Goal: Task Accomplishment & Management: Complete application form

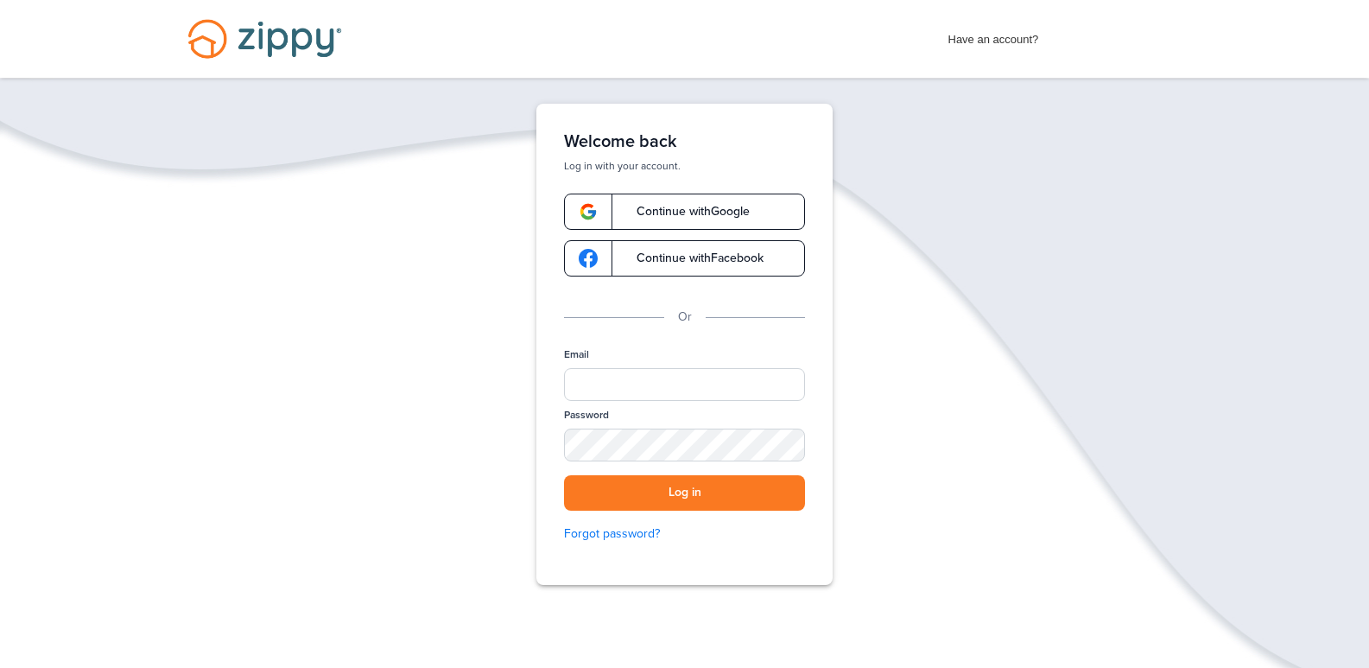
click at [713, 257] on span "Continue with Facebook" at bounding box center [691, 258] width 144 height 12
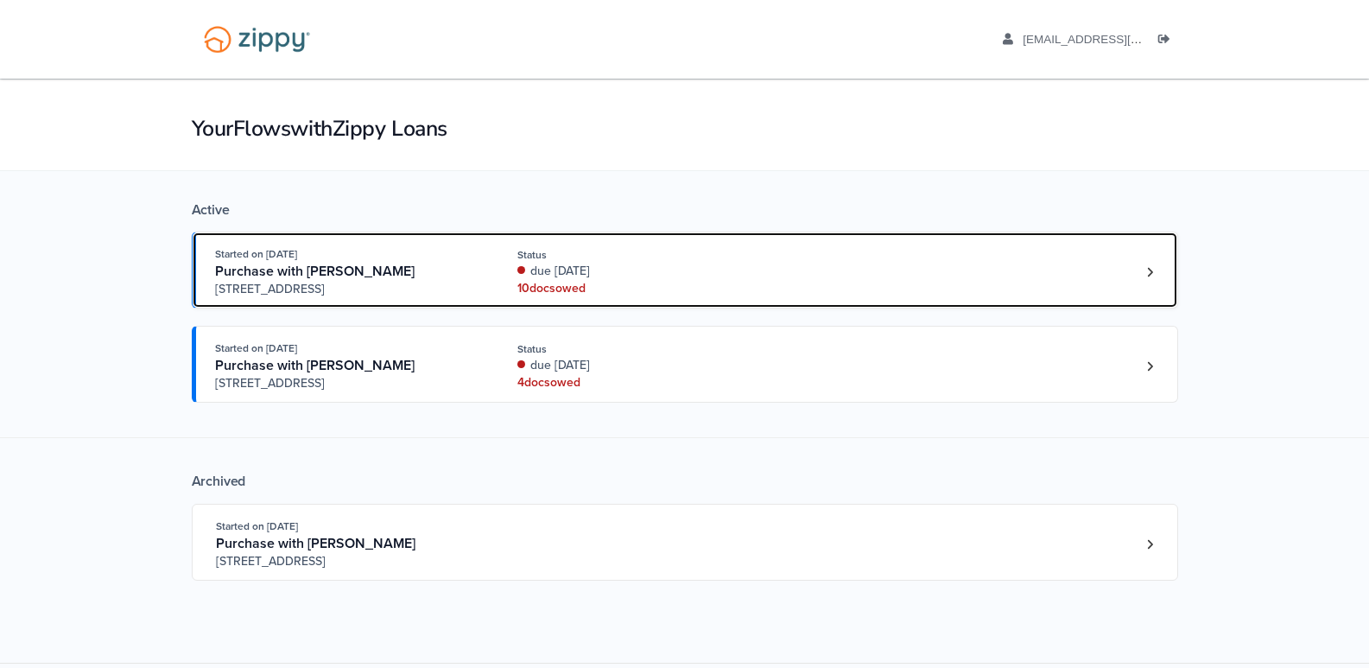
click at [536, 278] on div "due [DATE]" at bounding box center [632, 271] width 231 height 17
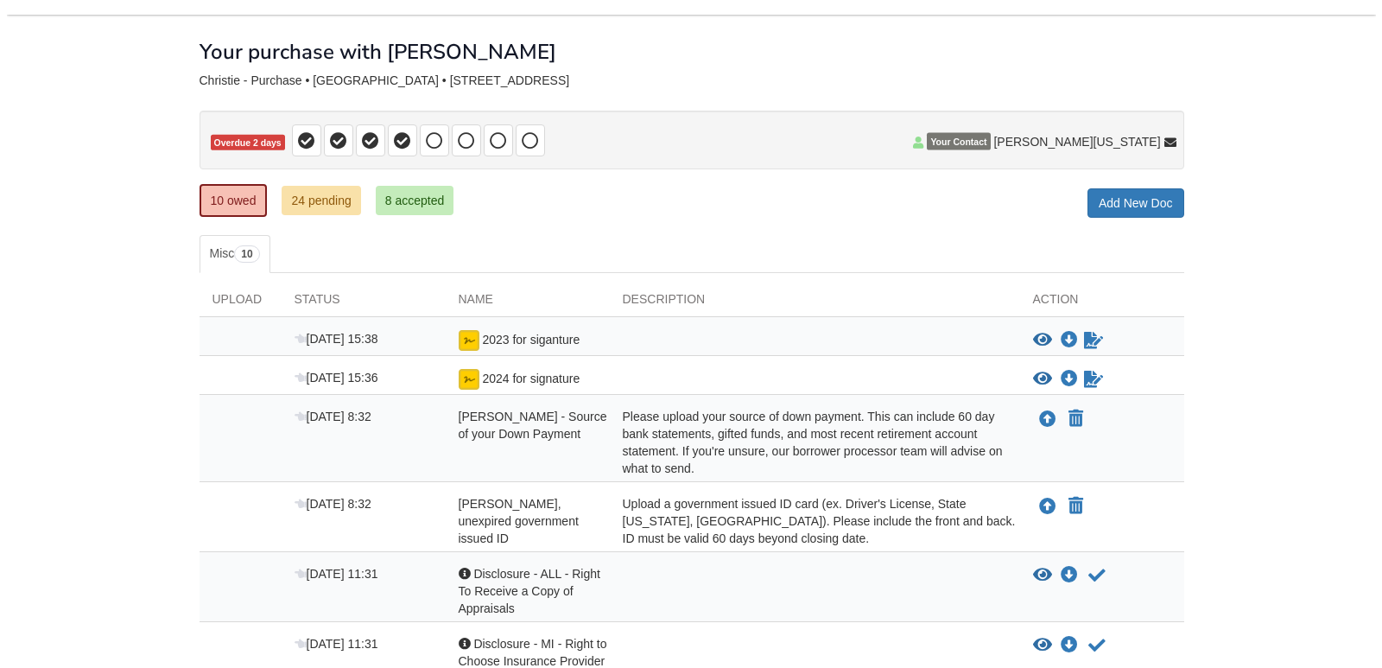
scroll to position [259, 0]
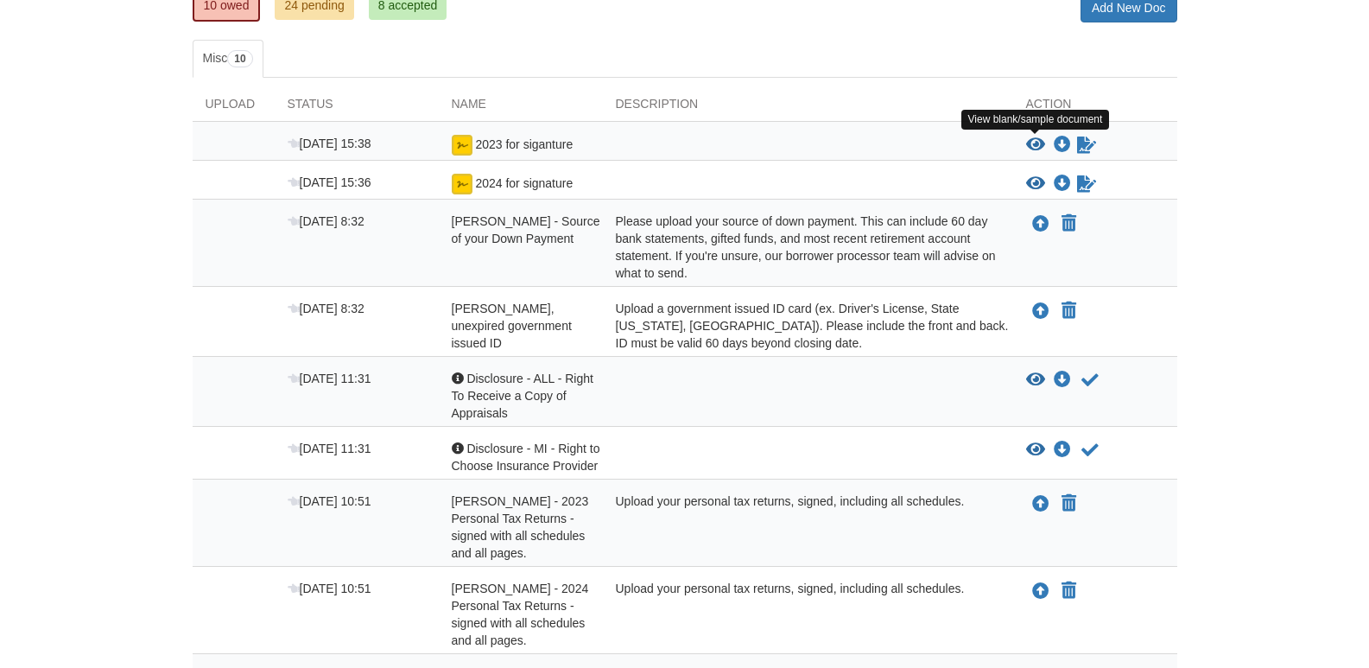
click at [1034, 144] on icon "View 2023 for siganture" at bounding box center [1035, 144] width 19 height 17
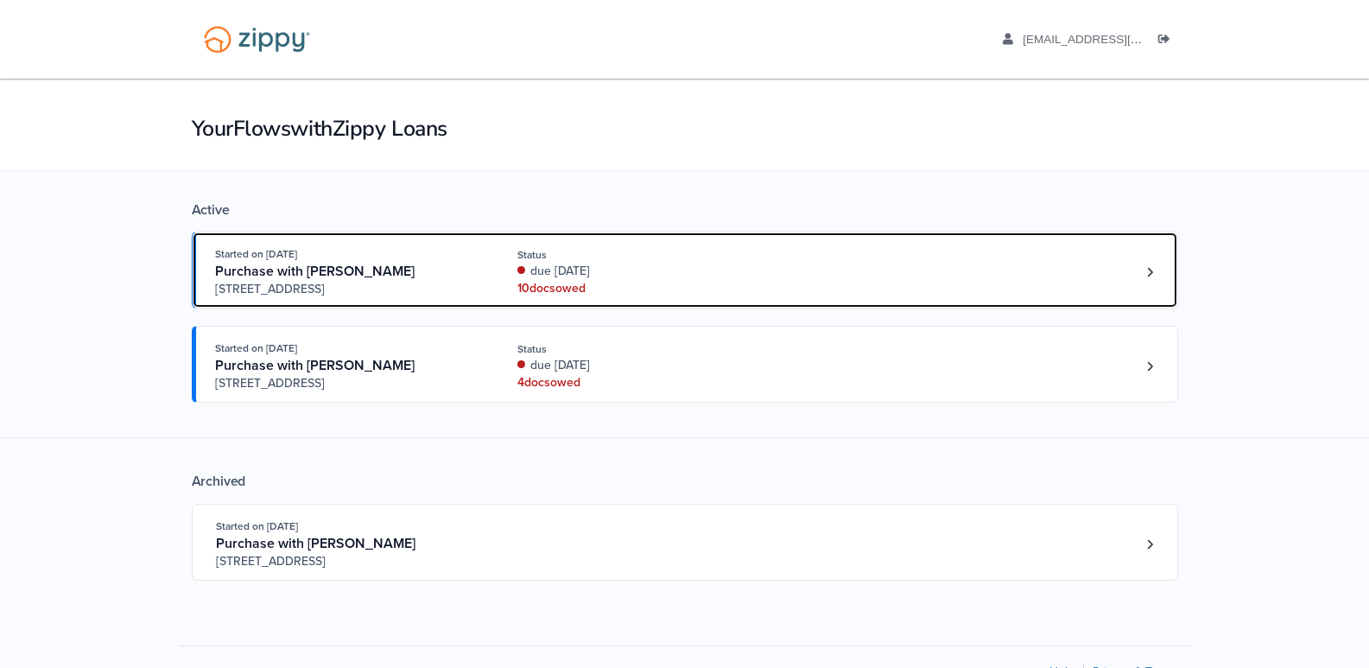
click at [404, 275] on div "Purchase with [PERSON_NAME]" at bounding box center [346, 272] width 263 height 18
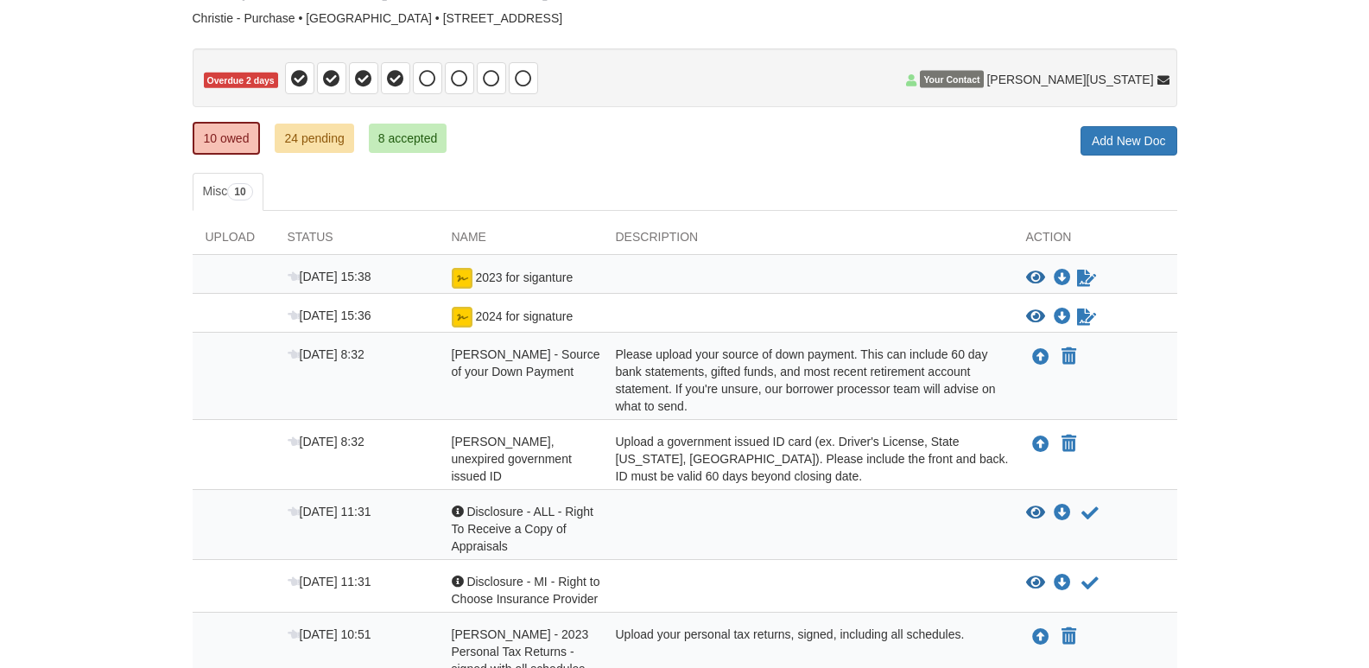
scroll to position [110, 0]
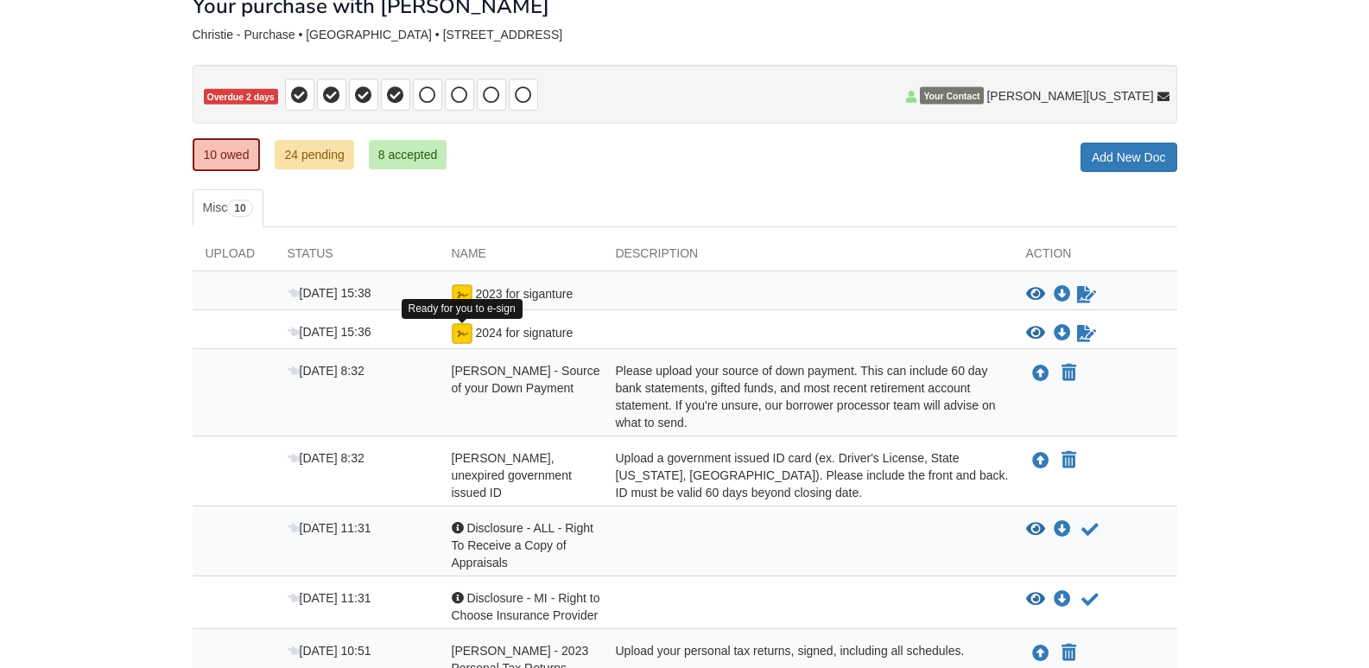
click at [462, 330] on img at bounding box center [462, 333] width 21 height 21
click at [1039, 330] on icon "View 2024 for signature" at bounding box center [1035, 333] width 19 height 17
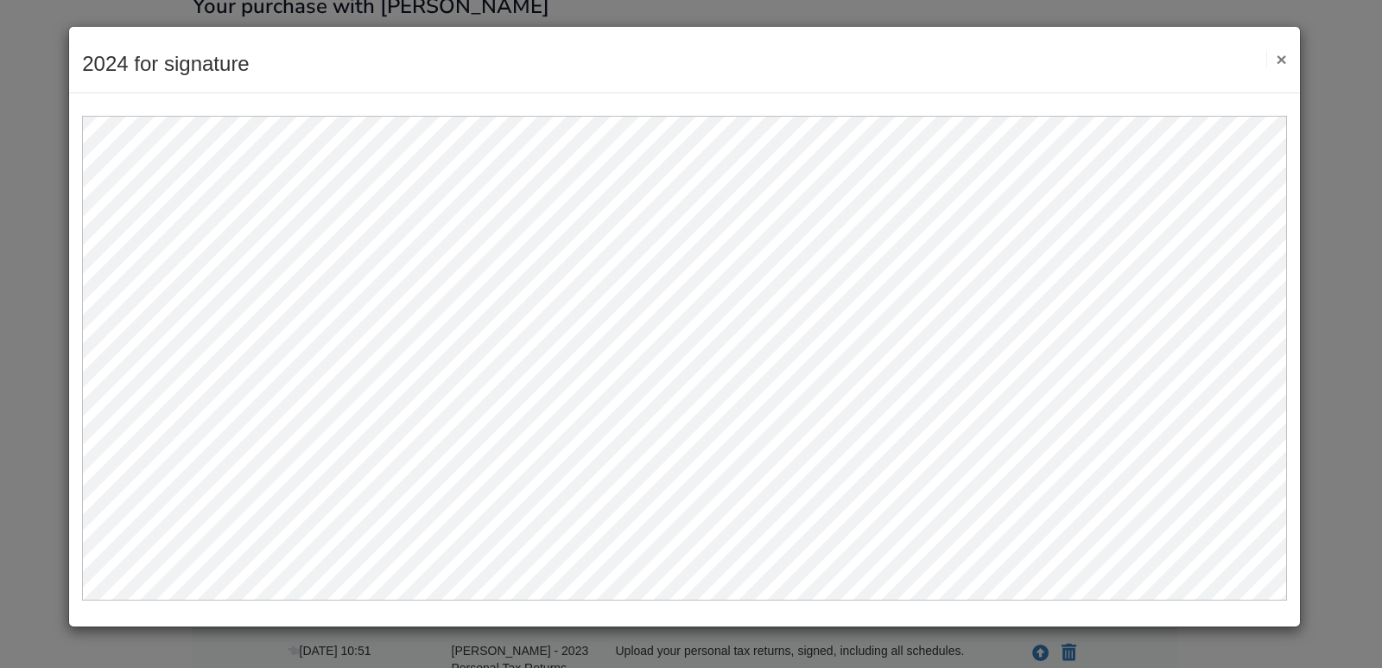
click at [1289, 48] on div "2024 for signature Save Cancel Previous Document Next Document ×" at bounding box center [684, 60] width 1231 height 67
click at [1280, 61] on button "×" at bounding box center [1276, 59] width 20 height 18
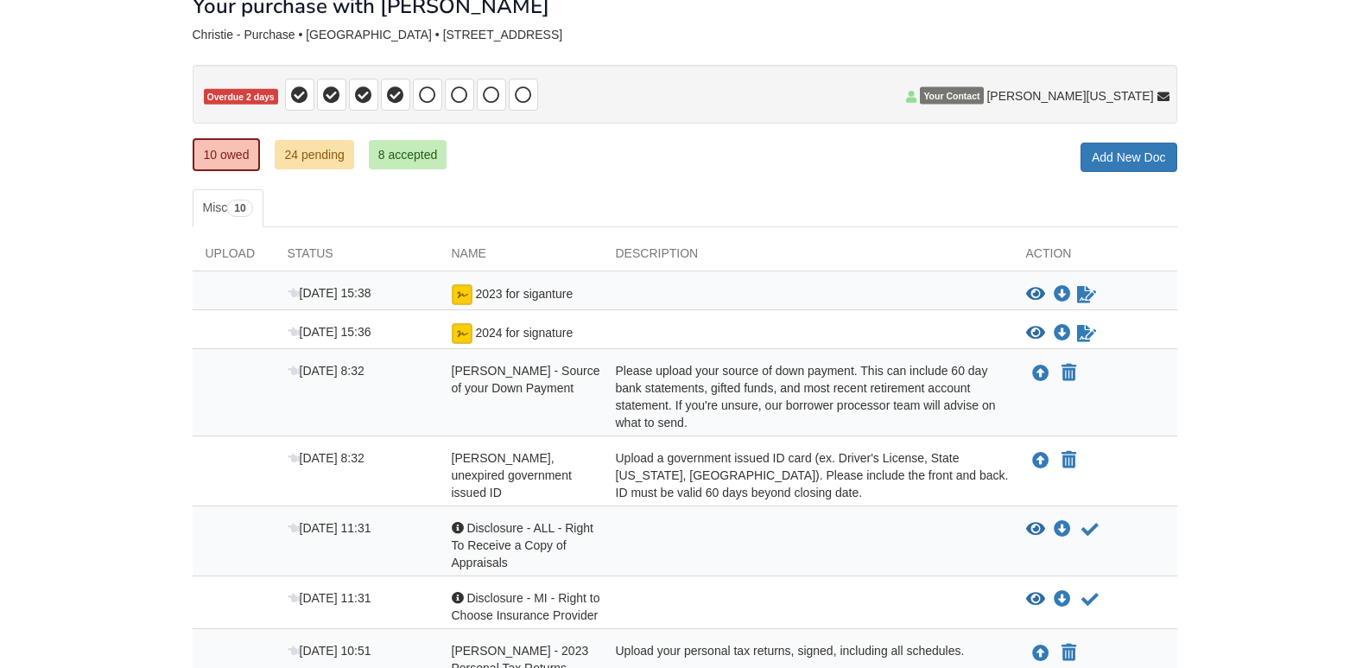
click at [447, 298] on div "2023 for siganture" at bounding box center [521, 294] width 164 height 21
click at [491, 280] on div "Sep 2 15:38 2023 for siganture View blank/sample document View blank/sample doc…" at bounding box center [685, 290] width 985 height 39
click at [484, 289] on span "2023 for siganture" at bounding box center [524, 294] width 98 height 14
click at [460, 295] on img at bounding box center [462, 294] width 21 height 21
click at [1036, 288] on div "View blank/sample document View blank/sample document Download file/sample doc …" at bounding box center [1101, 294] width 151 height 21
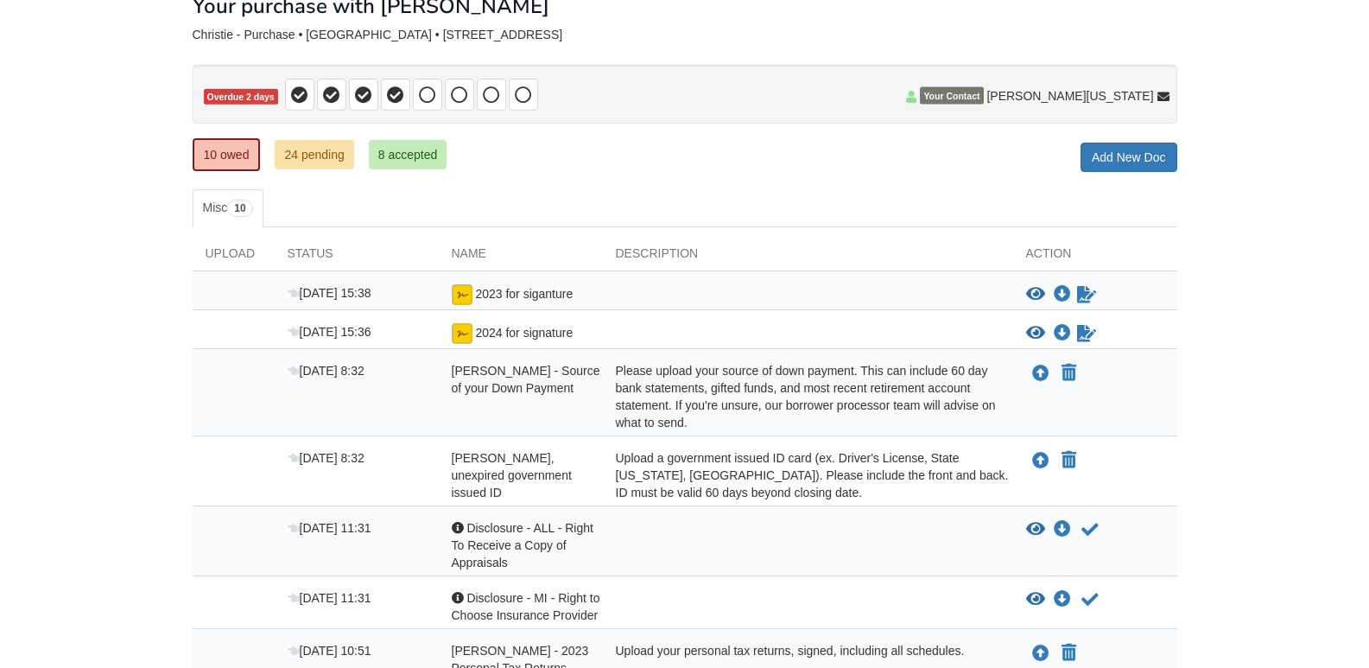
click at [1036, 288] on icon "View 2023 for siganture" at bounding box center [1035, 294] width 19 height 17
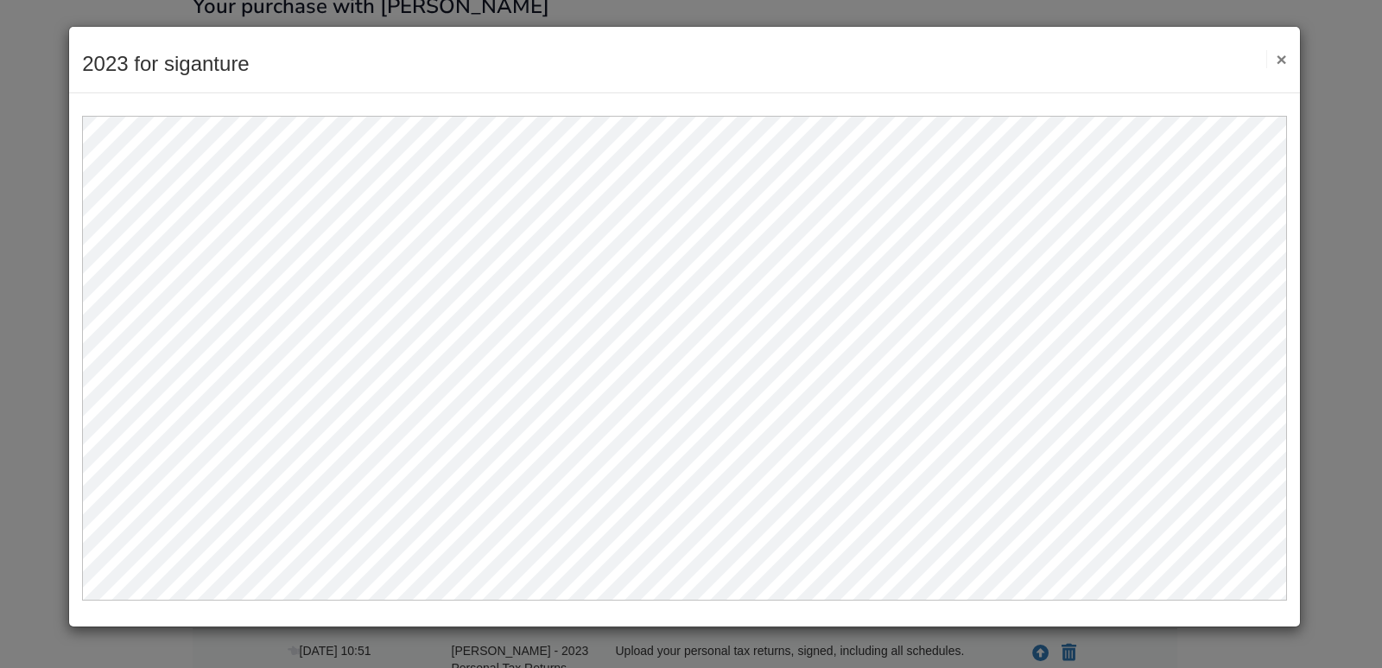
click at [1282, 60] on button "×" at bounding box center [1276, 59] width 20 height 18
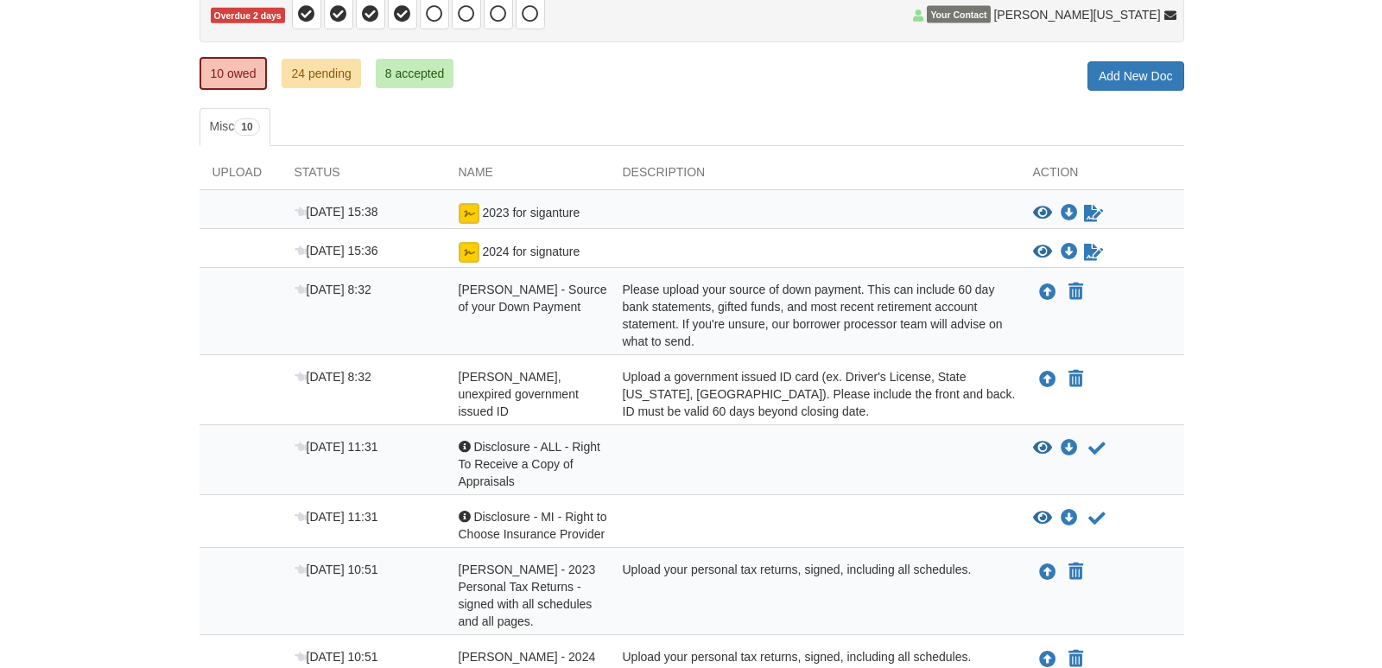
scroll to position [0, 0]
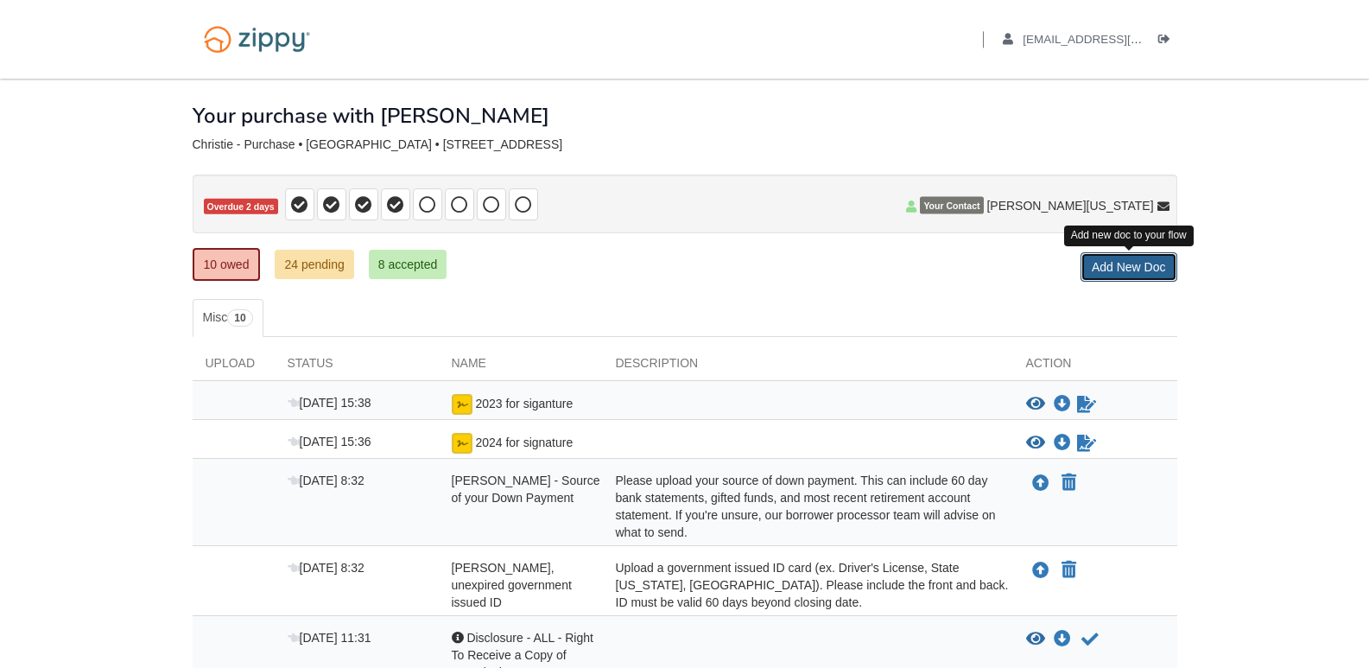
click at [1143, 261] on link "Add New Doc" at bounding box center [1128, 266] width 97 height 29
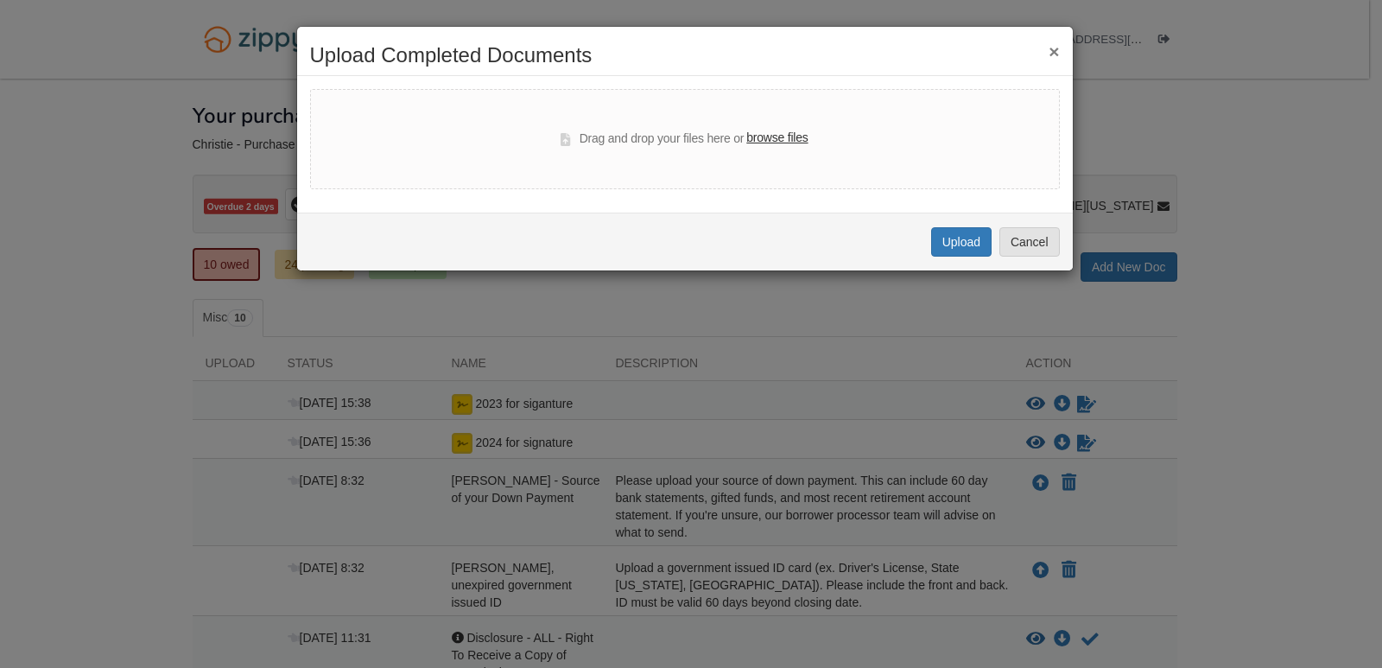
click at [772, 135] on label "browse files" at bounding box center [776, 138] width 61 height 19
click at [0, 0] on input "browse files" at bounding box center [0, 0] width 0 height 0
select select "****"
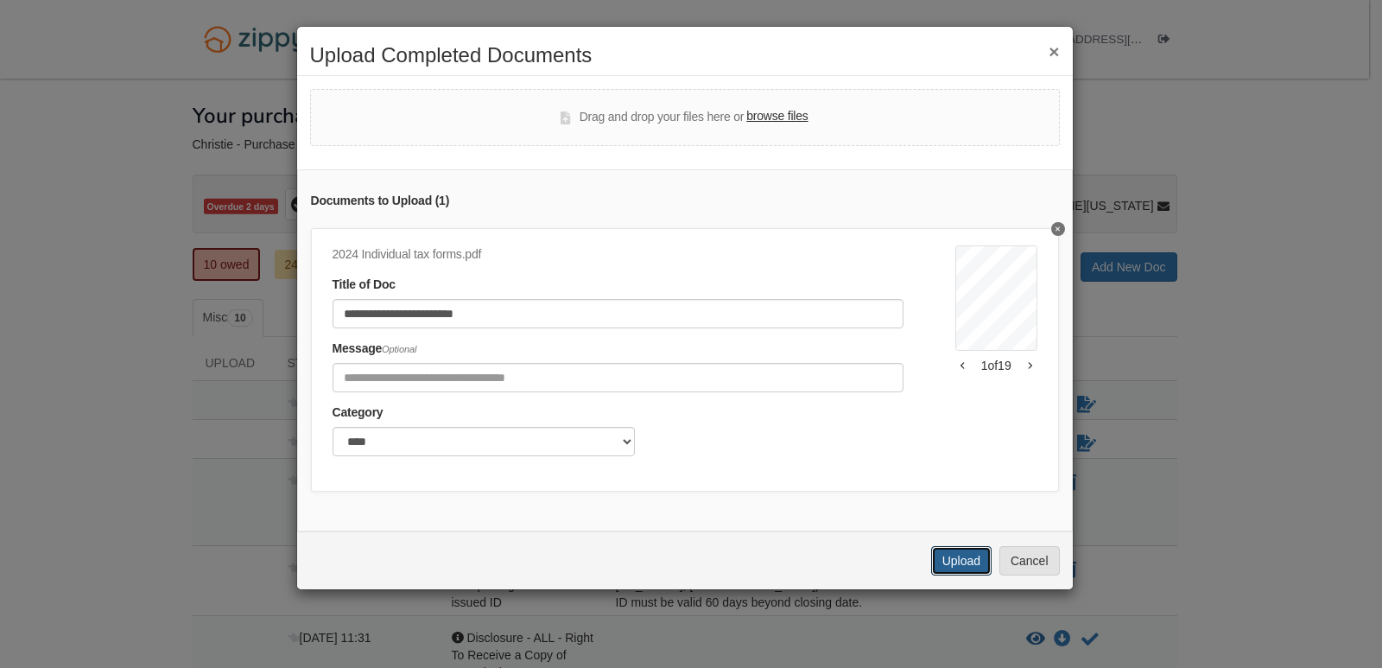
click at [963, 564] on button "Upload" at bounding box center [961, 560] width 60 height 29
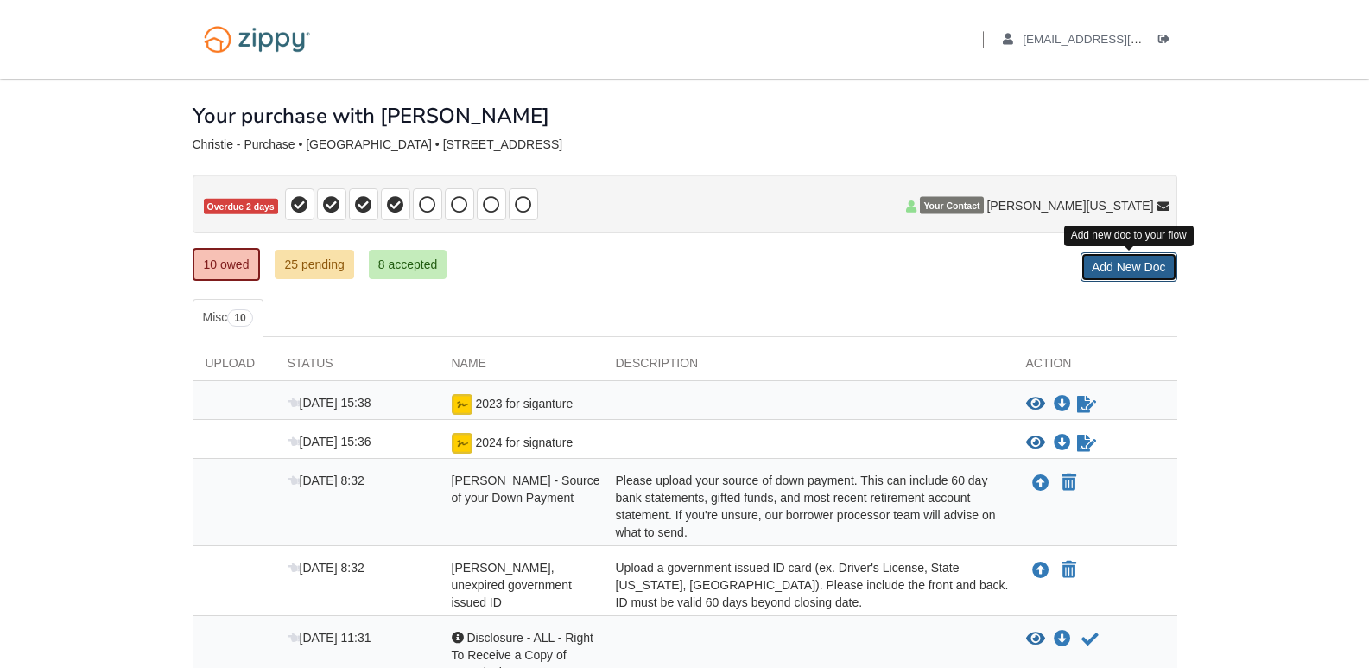
click at [1125, 257] on link "Add New Doc" at bounding box center [1128, 266] width 97 height 29
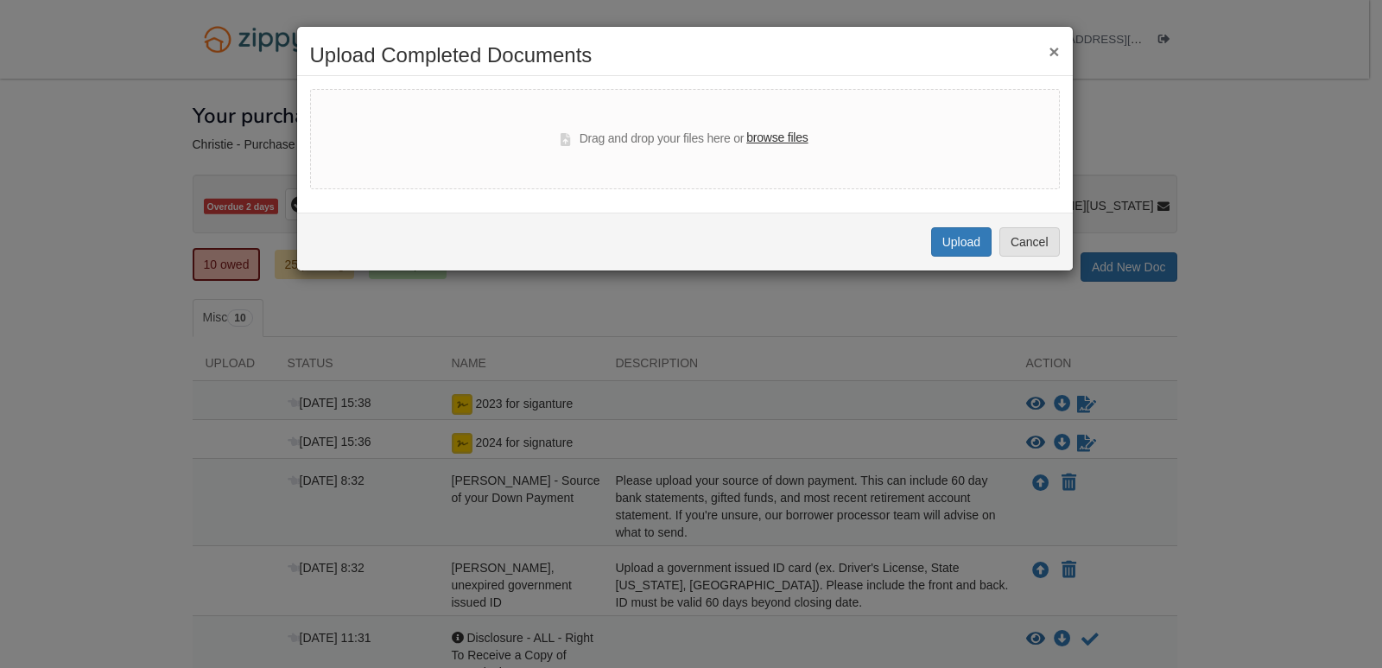
click at [772, 139] on label "browse files" at bounding box center [776, 138] width 61 height 19
click at [0, 0] on input "browse files" at bounding box center [0, 0] width 0 height 0
select select "****"
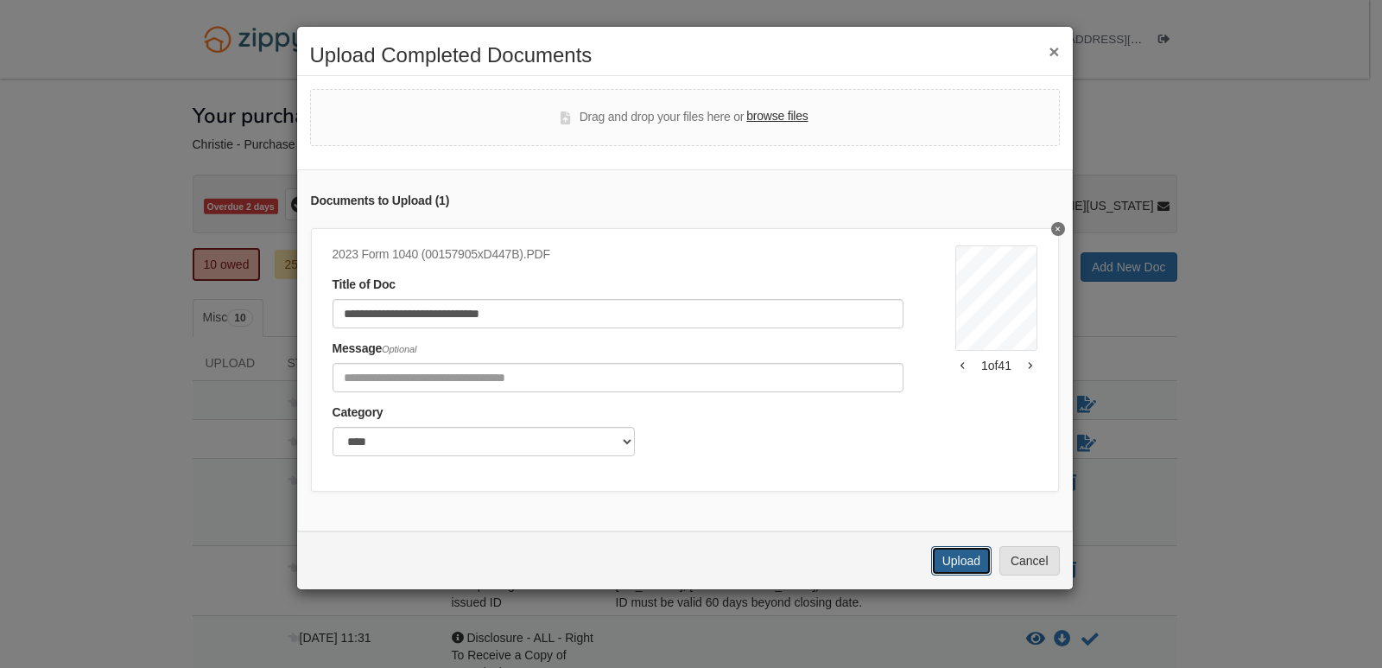
click at [971, 569] on button "Upload" at bounding box center [961, 560] width 60 height 29
